Goal: Information Seeking & Learning: Learn about a topic

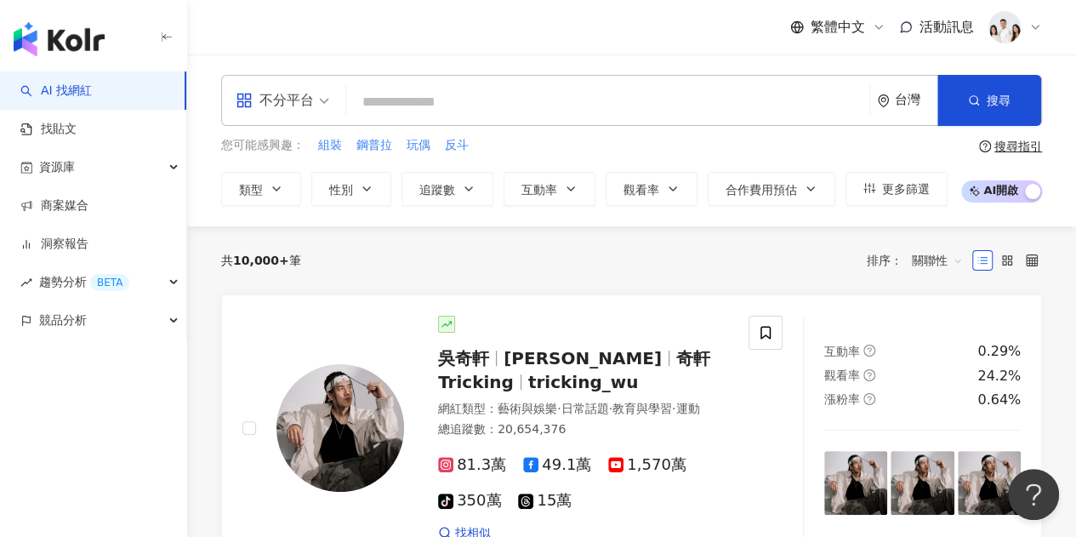
click at [438, 82] on div "不分平台 台灣 搜尋" at bounding box center [631, 100] width 821 height 51
click at [439, 95] on input "search" at bounding box center [607, 102] width 509 height 32
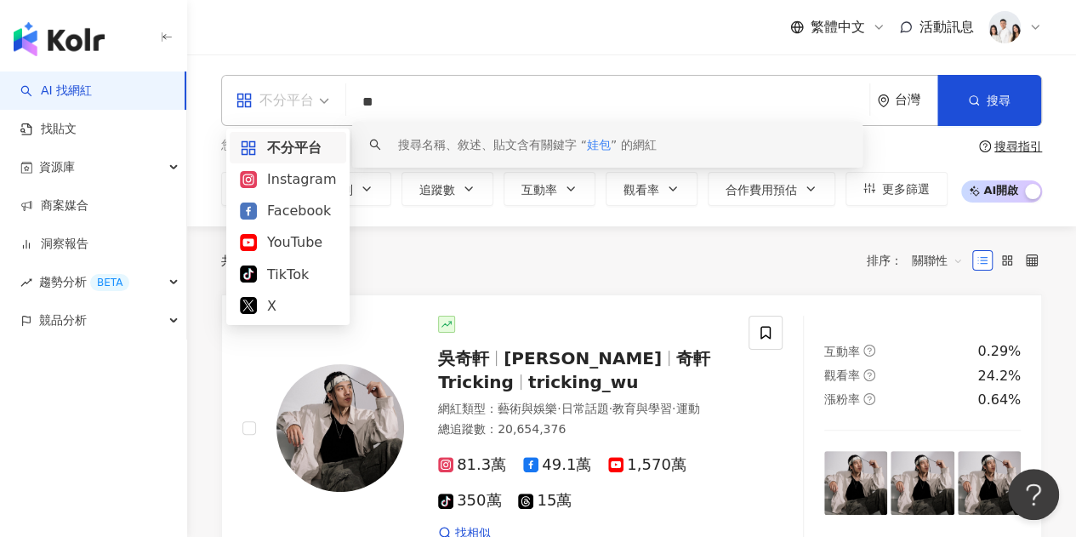
click at [315, 108] on span "不分平台" at bounding box center [283, 100] width 94 height 27
type input "**"
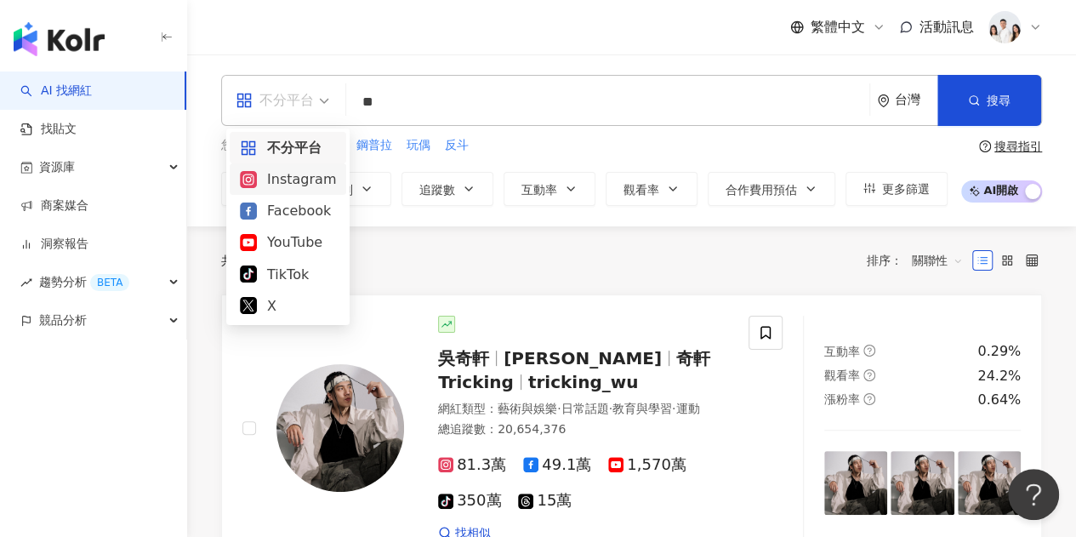
click at [303, 170] on div "Instagram" at bounding box center [288, 178] width 96 height 21
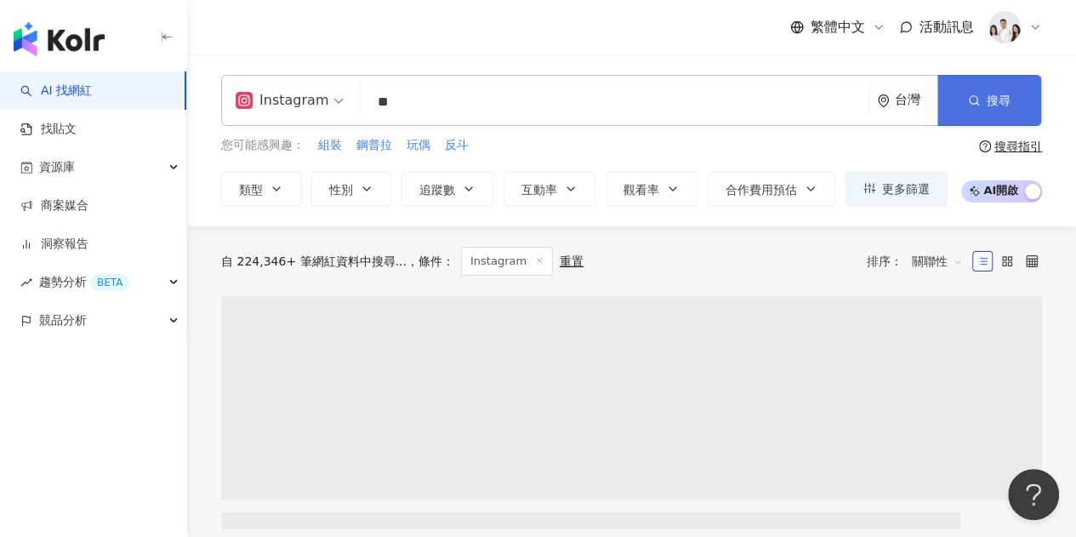
click at [1007, 99] on span "搜尋" at bounding box center [999, 101] width 24 height 14
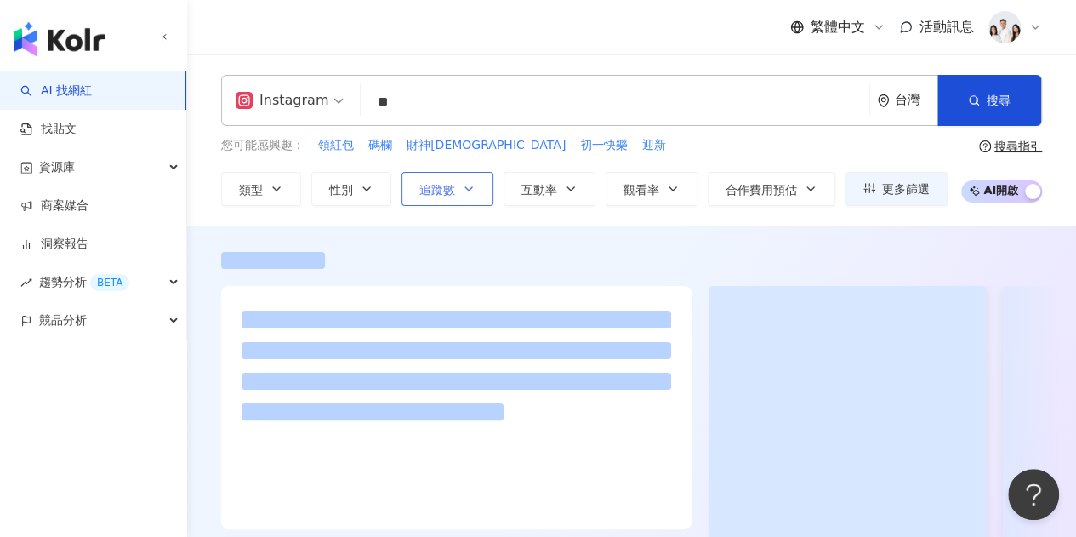
click at [428, 195] on span "追蹤數" at bounding box center [437, 190] width 36 height 14
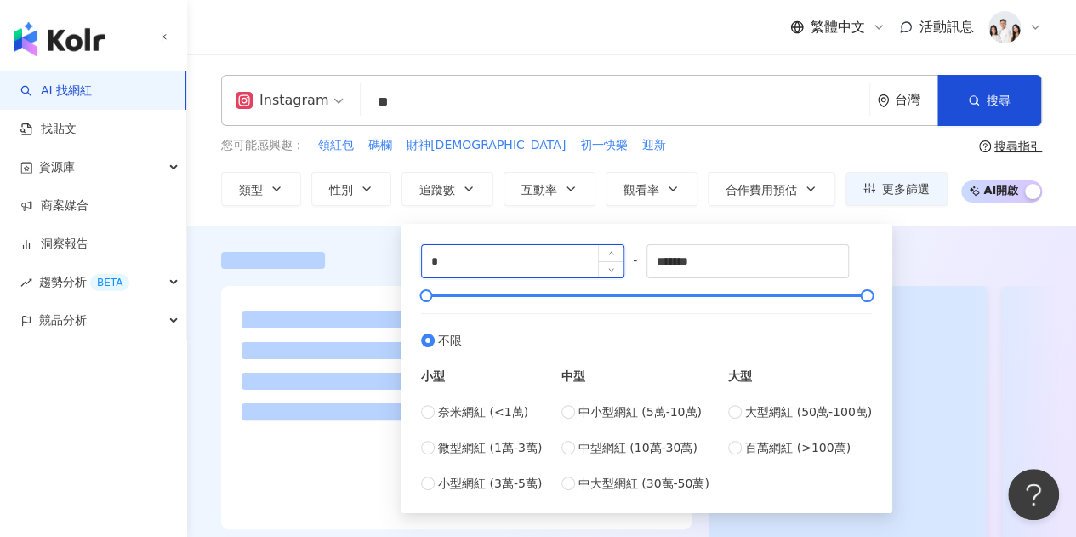
click at [497, 261] on input "*" at bounding box center [523, 261] width 202 height 32
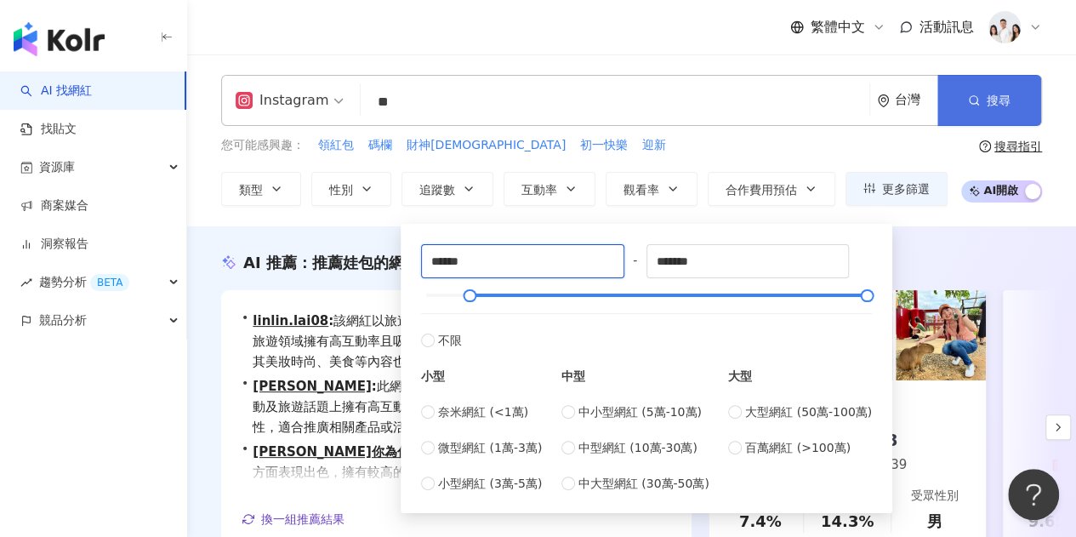
type input "******"
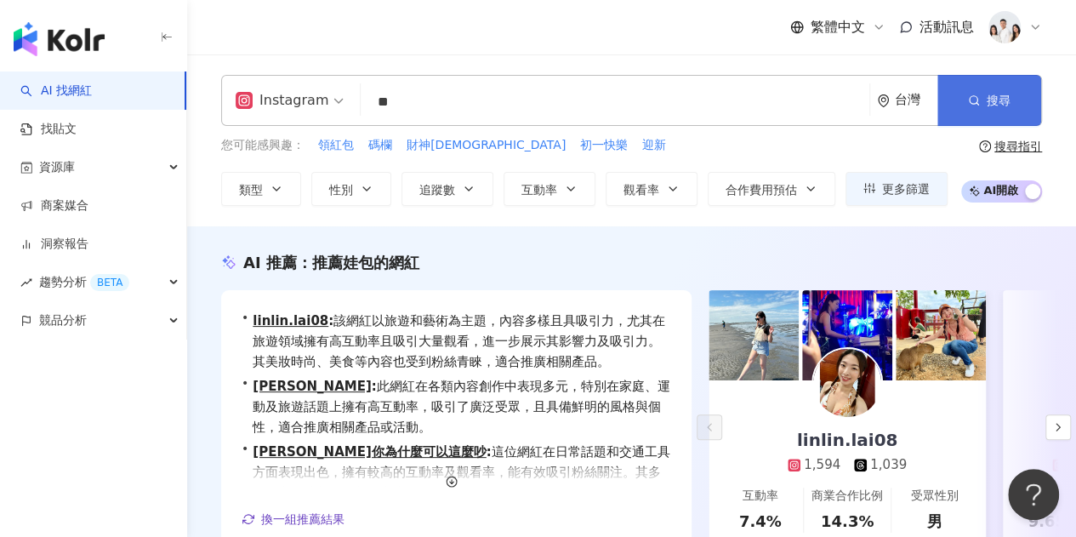
click at [999, 88] on button "搜尋" at bounding box center [989, 100] width 104 height 51
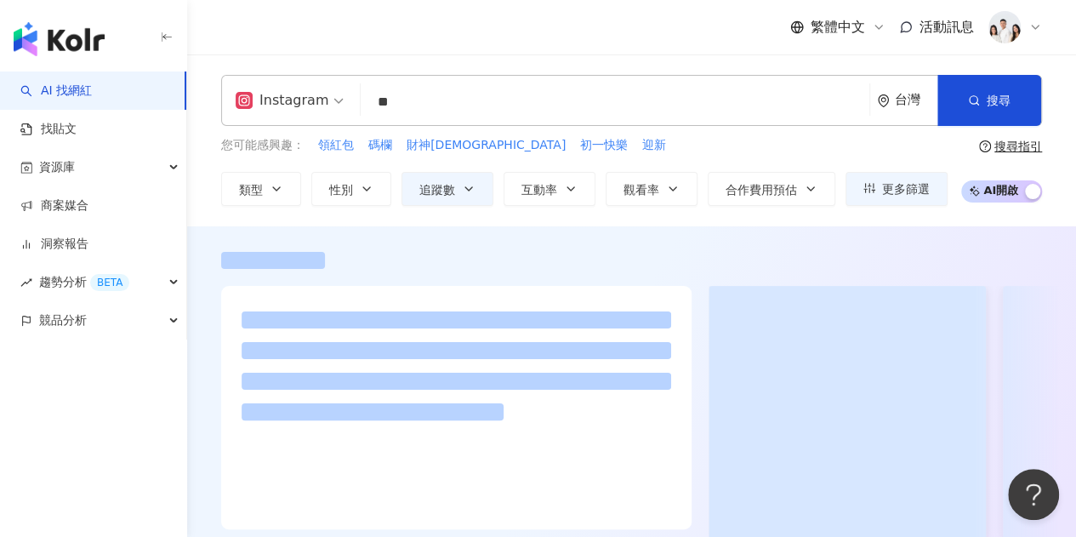
click at [166, 32] on icon "button" at bounding box center [167, 38] width 14 height 14
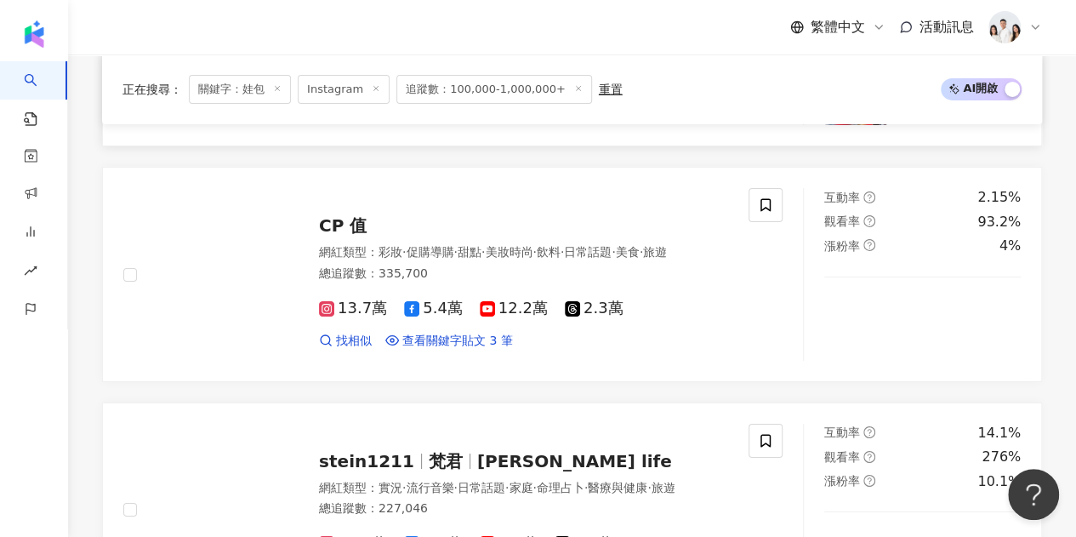
scroll to position [3147, 0]
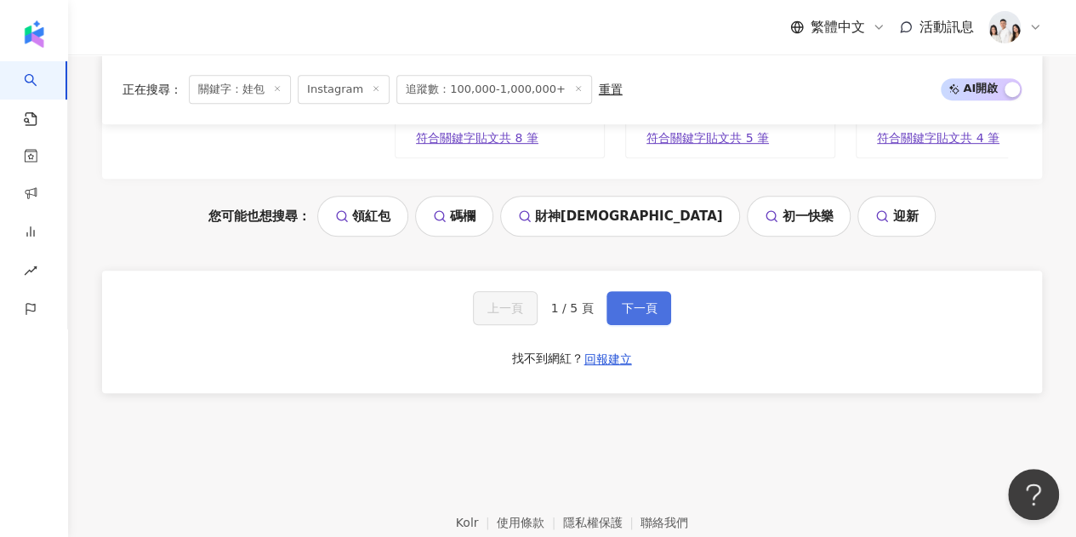
click at [635, 293] on button "下一頁" at bounding box center [638, 308] width 65 height 34
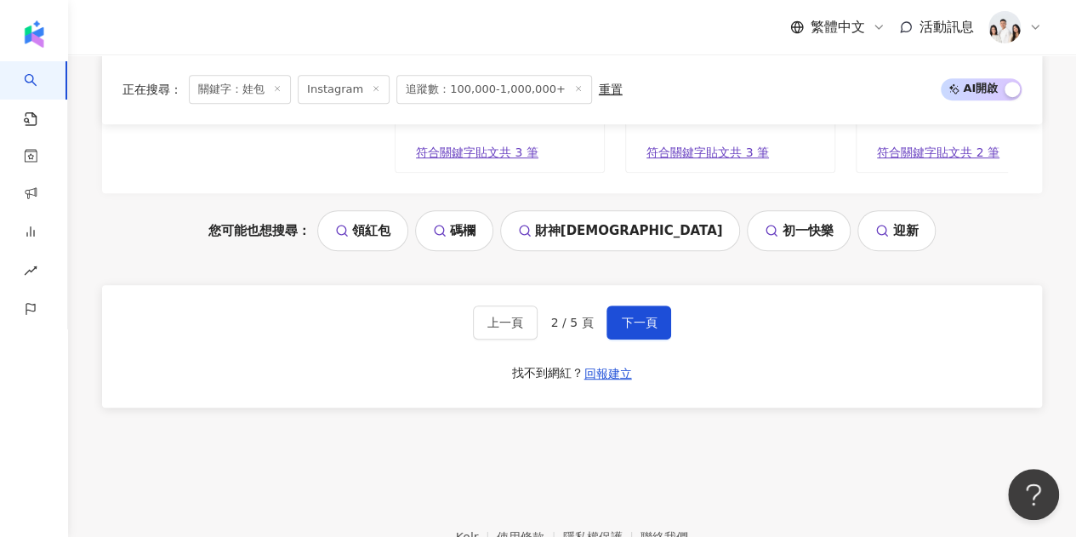
scroll to position [3624, 0]
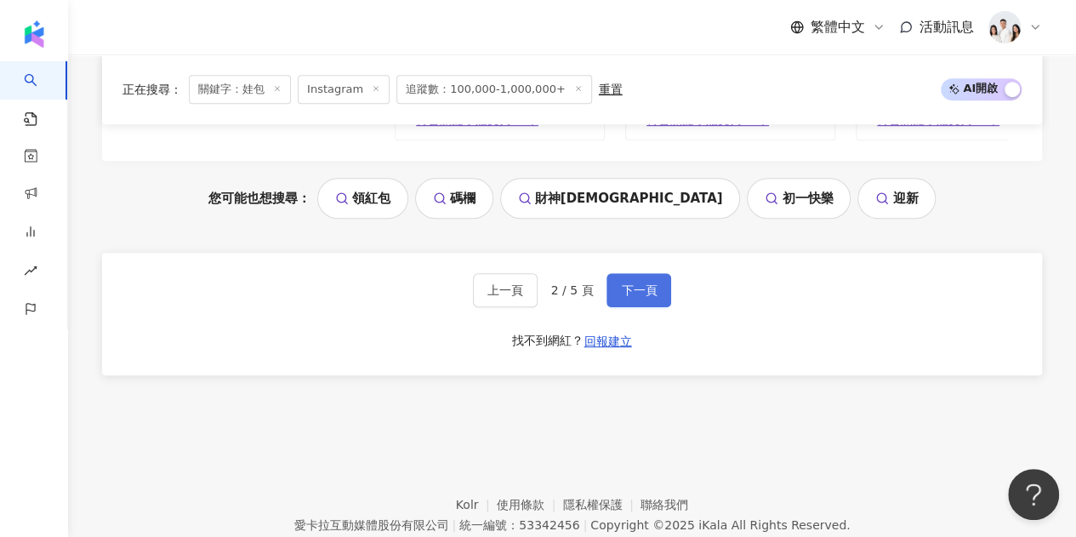
click at [640, 297] on span "下一頁" at bounding box center [639, 290] width 36 height 14
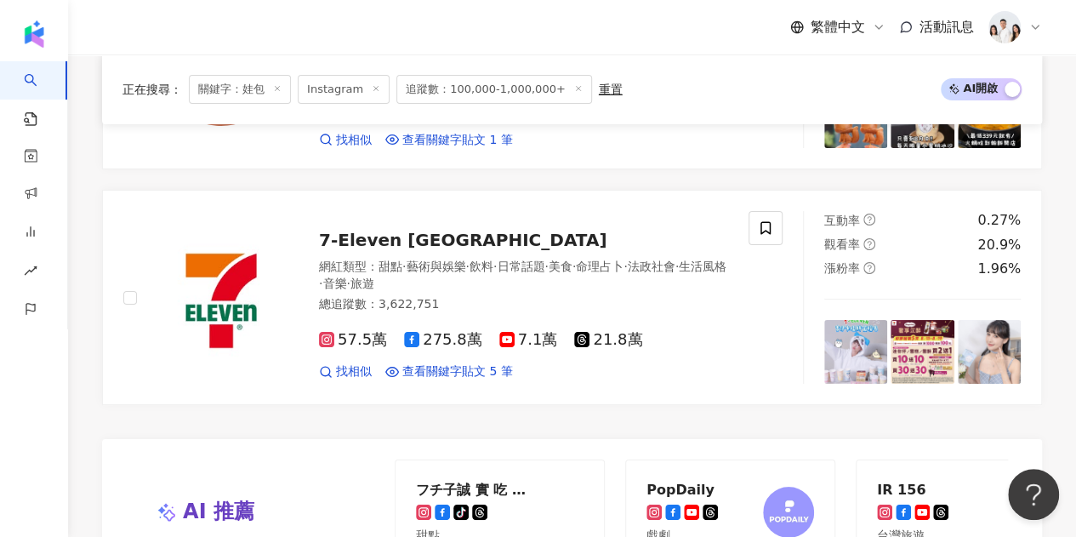
scroll to position [3526, 0]
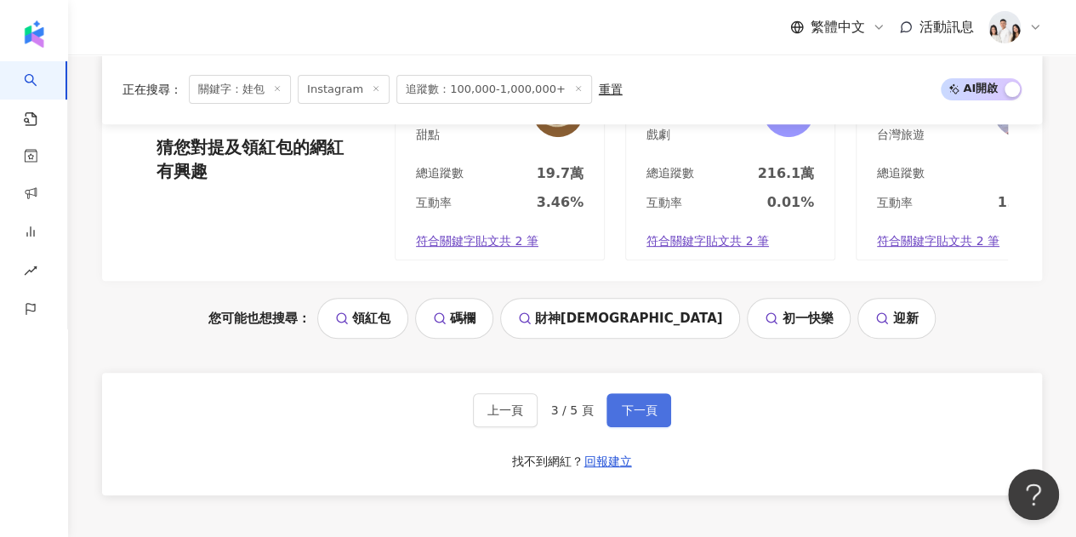
click at [633, 399] on button "下一頁" at bounding box center [638, 410] width 65 height 34
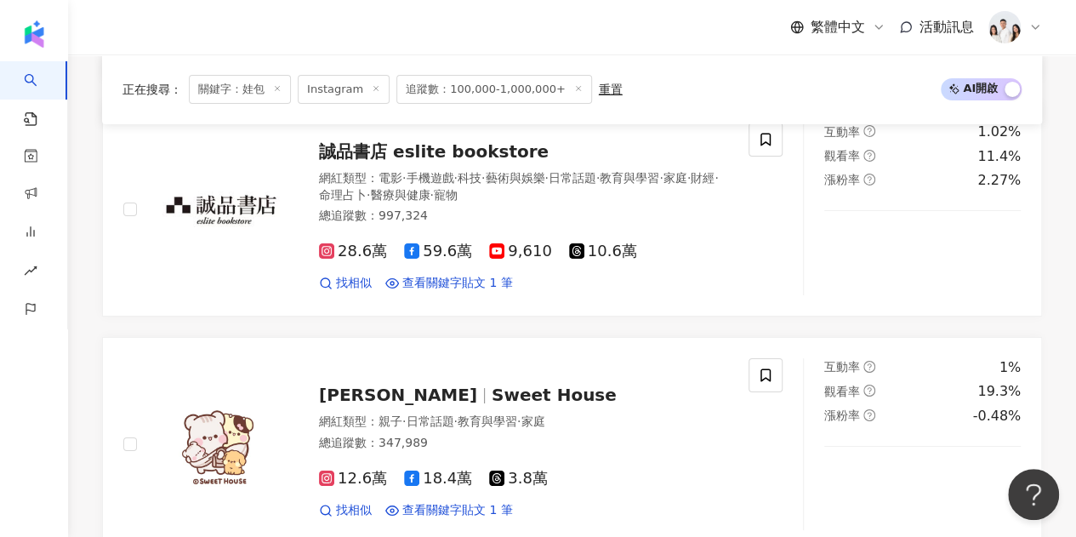
scroll to position [3538, 0]
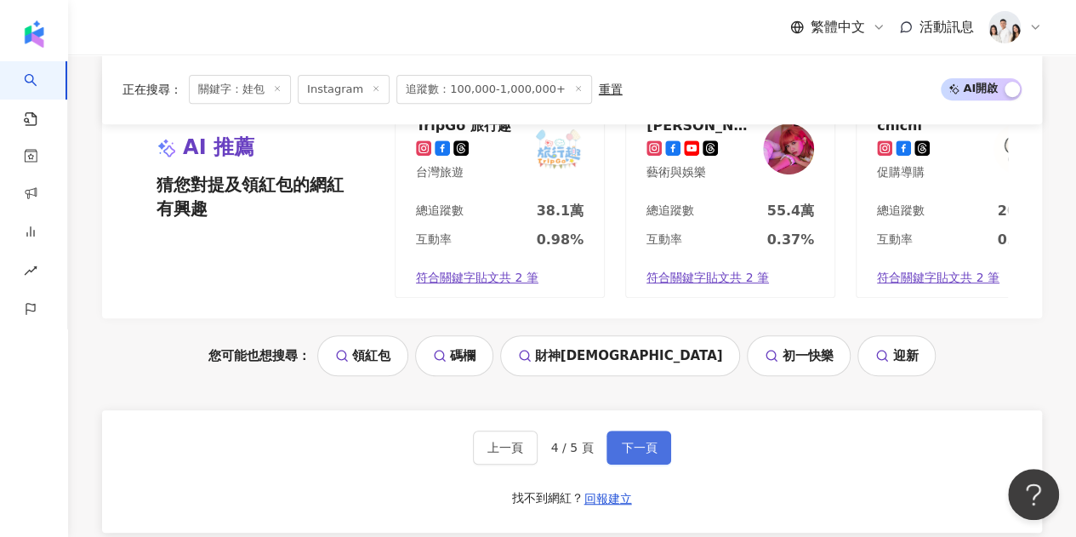
click at [608, 430] on button "下一頁" at bounding box center [638, 447] width 65 height 34
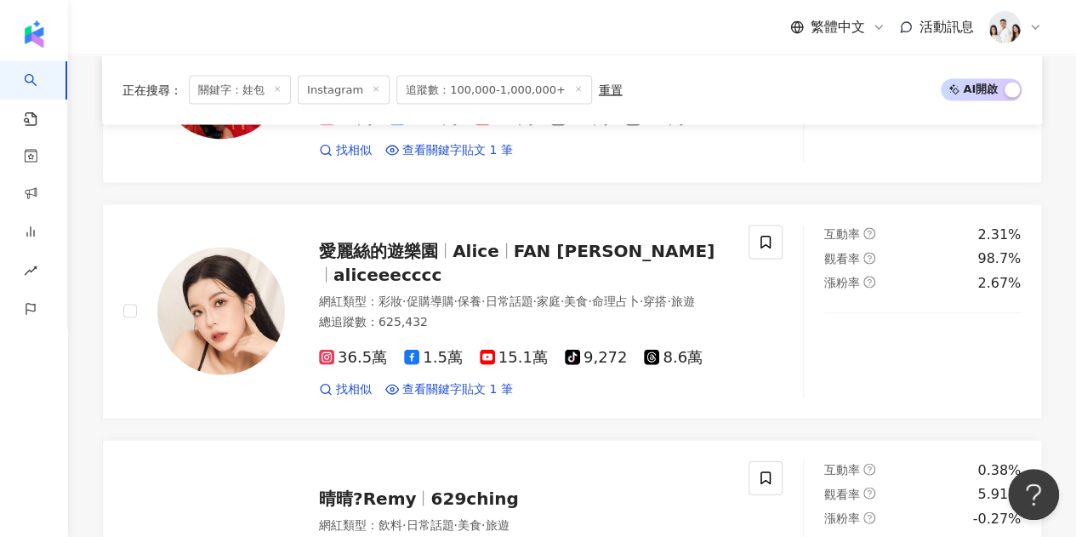
scroll to position [2601, 0]
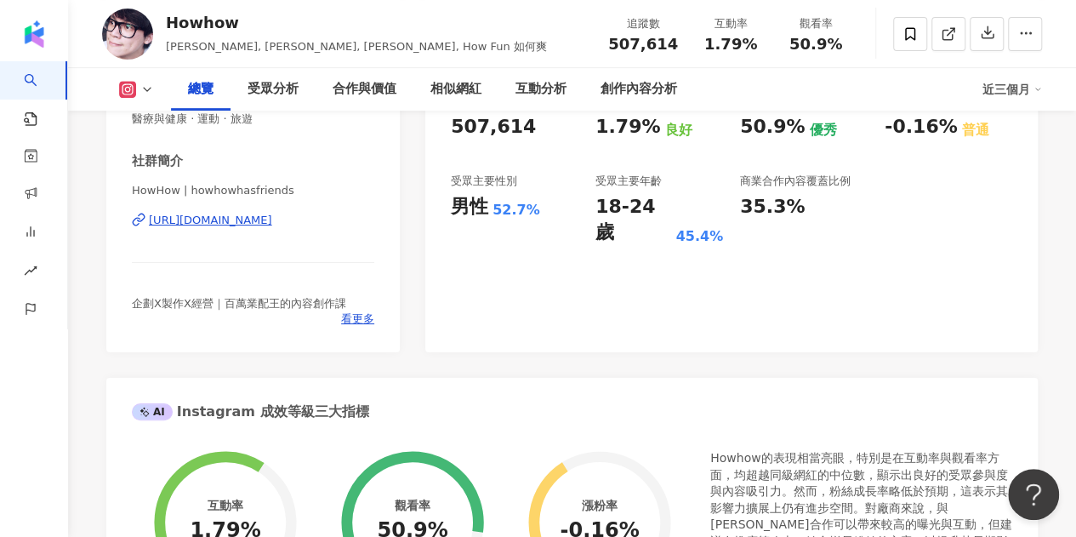
scroll to position [85, 0]
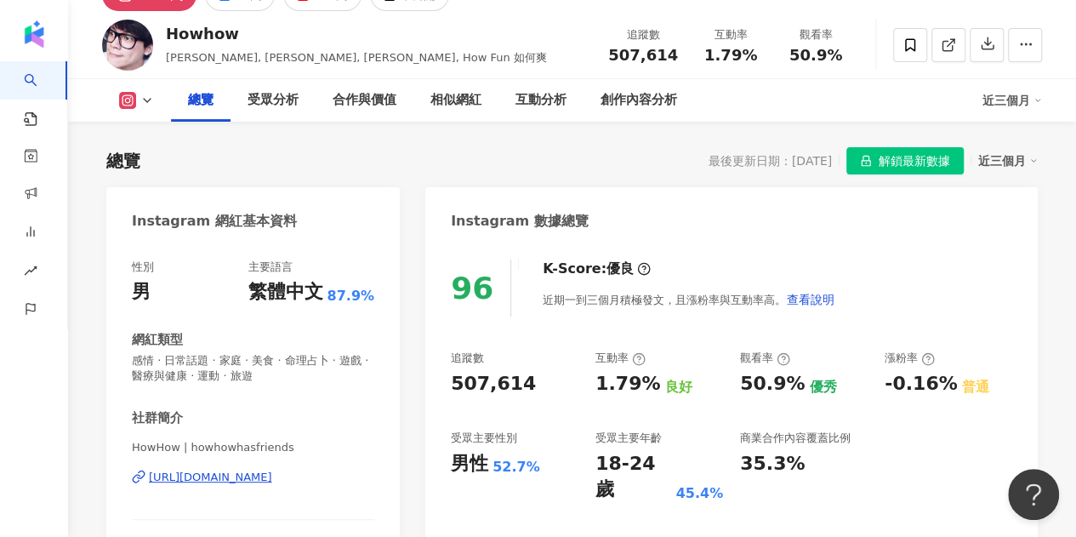
click at [132, 98] on rect at bounding box center [129, 100] width 14 height 13
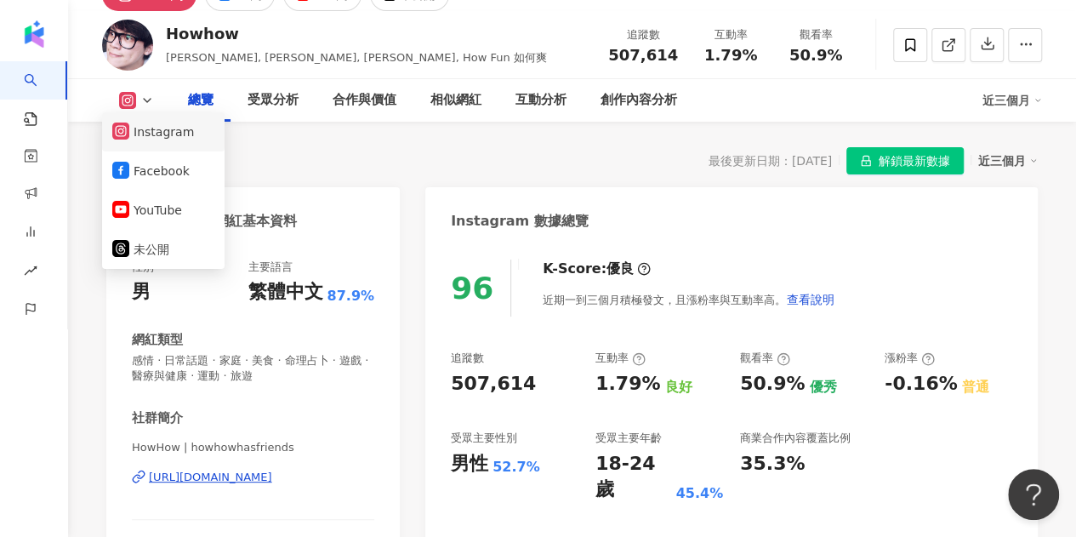
click at [162, 125] on button "Instagram" at bounding box center [163, 132] width 102 height 24
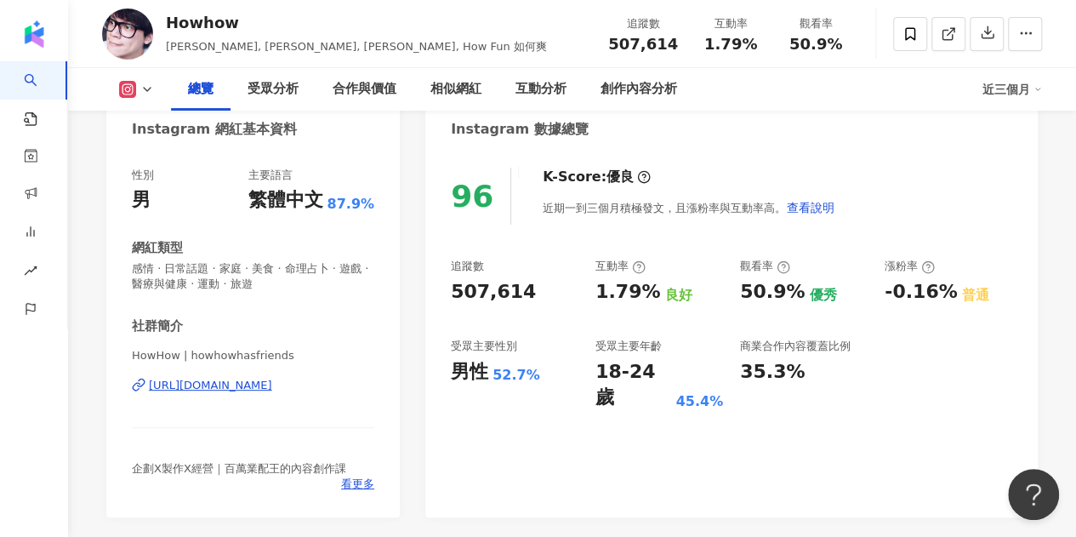
scroll to position [255, 0]
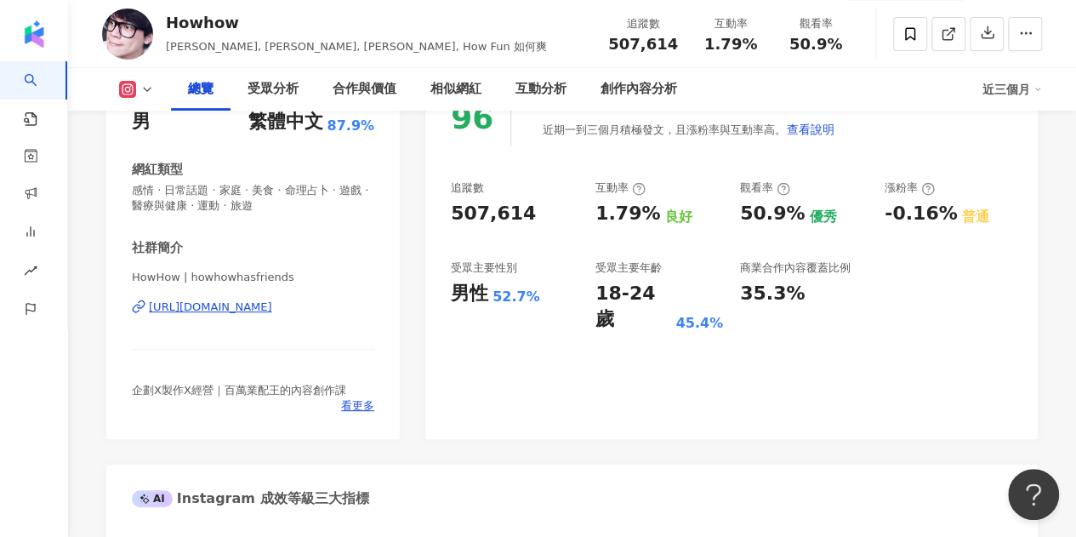
click at [250, 304] on div "https://www.instagram.com/howhowhasfriends/" at bounding box center [210, 306] width 123 height 15
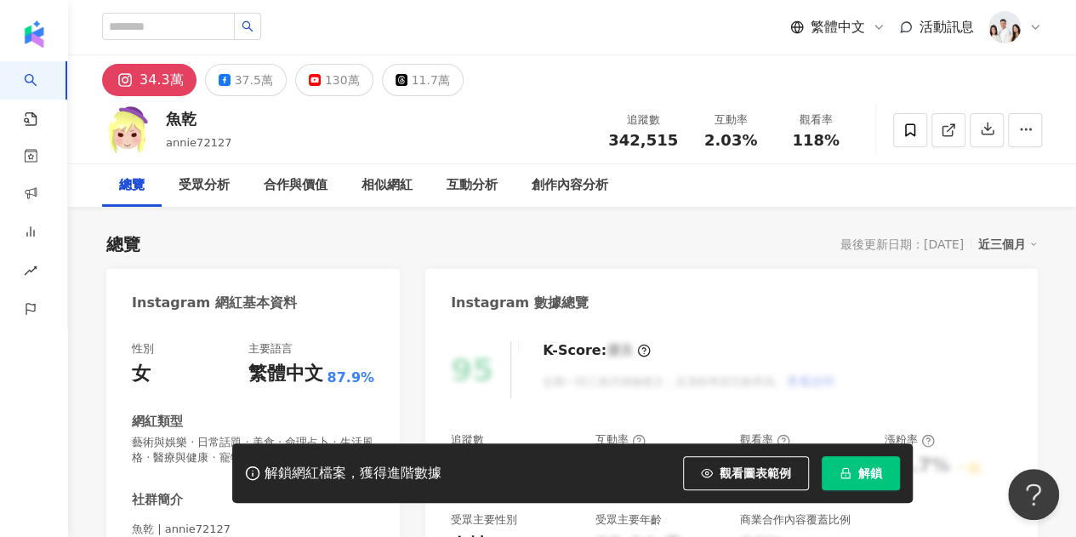
click at [160, 120] on div "魚乾 annie72127 追蹤數 342,515 互動率 2.03% 觀看率 118%" at bounding box center [572, 129] width 1008 height 67
click at [169, 91] on button "34.3萬" at bounding box center [149, 80] width 94 height 32
click at [169, 86] on div "34.3萬" at bounding box center [161, 80] width 44 height 24
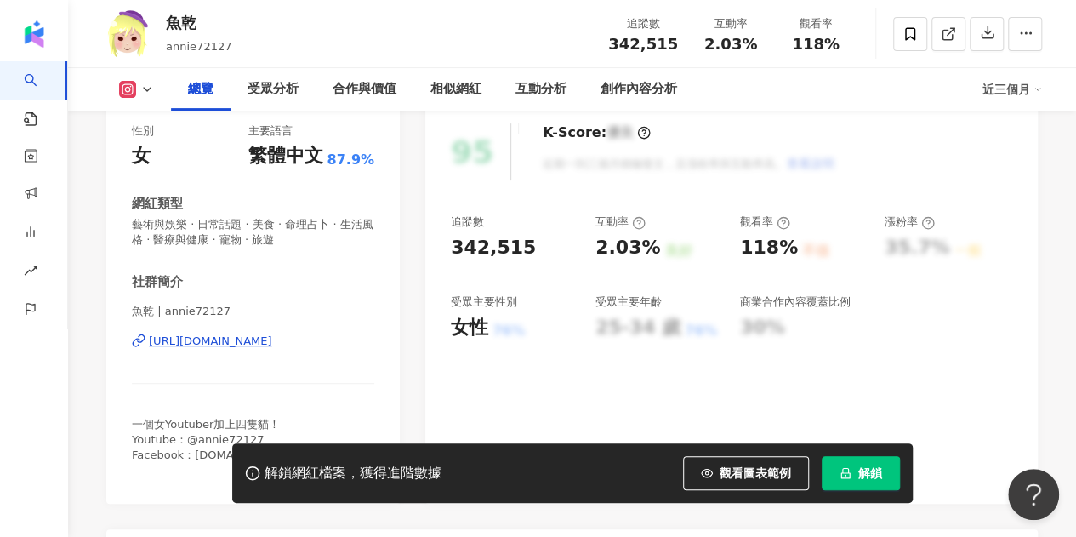
scroll to position [255, 0]
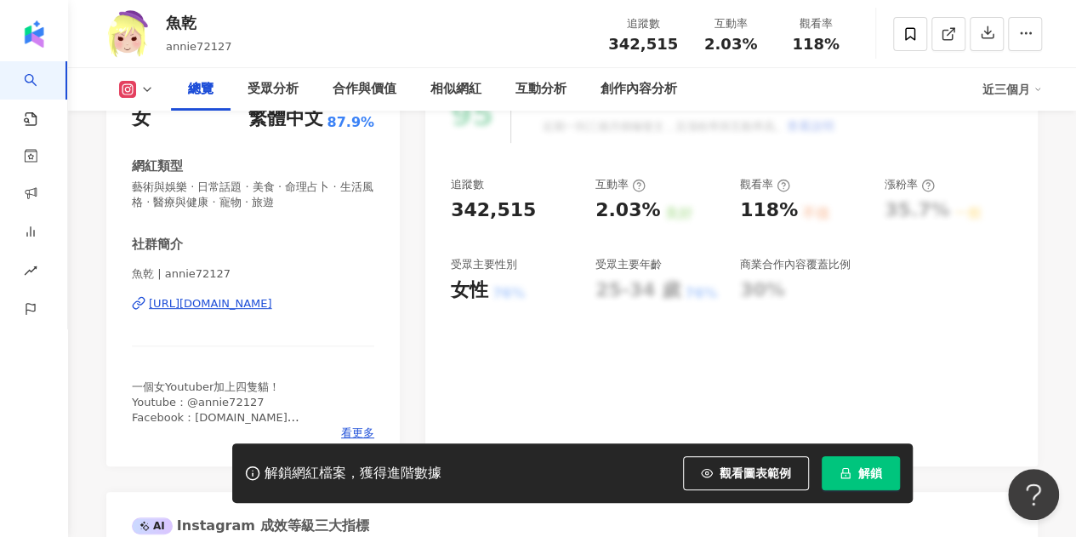
click at [236, 303] on div "[URL][DOMAIN_NAME]" at bounding box center [210, 303] width 123 height 15
